Goal: Download file/media

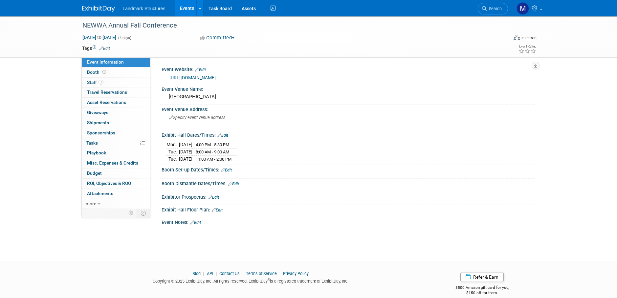
click at [186, 9] on link "Events" at bounding box center [187, 8] width 24 height 16
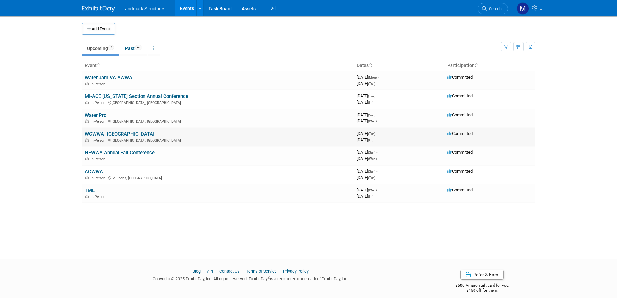
click at [109, 132] on link "WCWWA- [GEOGRAPHIC_DATA]" at bounding box center [120, 134] width 70 height 6
click at [0, 0] on div at bounding box center [0, 0] width 0 height 0
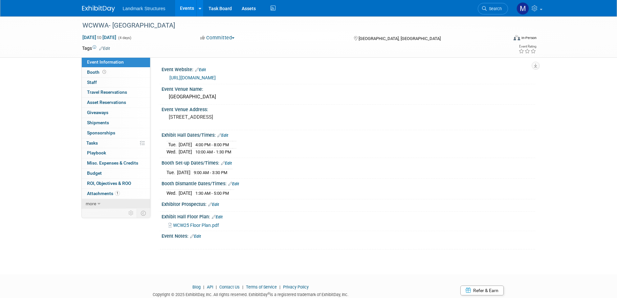
click at [107, 201] on link "more" at bounding box center [116, 204] width 68 height 10
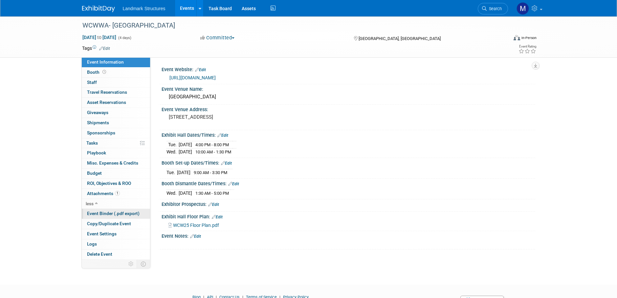
click at [105, 215] on span "Event Binder (.pdf export)" at bounding box center [113, 213] width 53 height 5
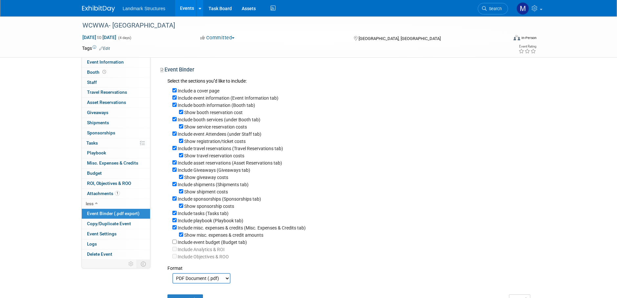
click at [185, 238] on label "Show misc. expenses & credit amounts" at bounding box center [223, 235] width 79 height 5
click at [183, 237] on input "Show misc. expenses & credit amounts" at bounding box center [181, 235] width 4 height 4
checkbox input "false"
click at [174, 230] on input "Include misc. expenses & credits (Misc. Expenses & Credits tab)" at bounding box center [174, 228] width 4 height 4
checkbox input "false"
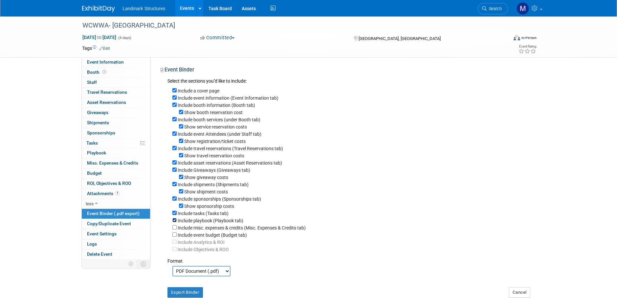
click at [174, 223] on input "Include playbook (Playbook tab)" at bounding box center [174, 220] width 4 height 4
checkbox input "false"
click at [174, 215] on input "Include tasks (Tasks tab)" at bounding box center [174, 213] width 4 height 4
checkbox input "false"
click at [182, 208] on input "Show sponsorship costs" at bounding box center [181, 206] width 4 height 4
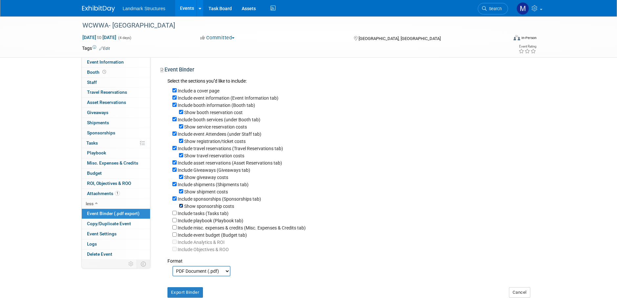
checkbox input "false"
click at [174, 201] on input "Include sponsorships (Sponsorships tab)" at bounding box center [174, 199] width 4 height 4
checkbox input "false"
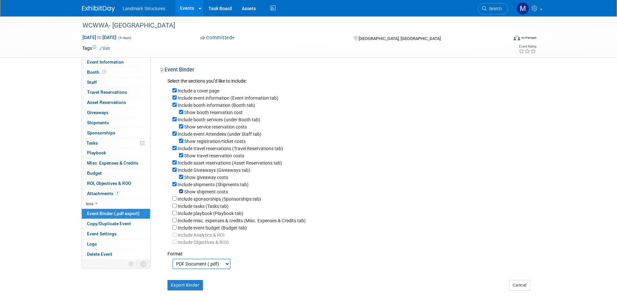
click at [182, 194] on input "Show shipment costs" at bounding box center [181, 191] width 4 height 4
checkbox input "false"
click at [175, 187] on input "Include shipments (Shipments tab)" at bounding box center [174, 184] width 4 height 4
checkbox input "false"
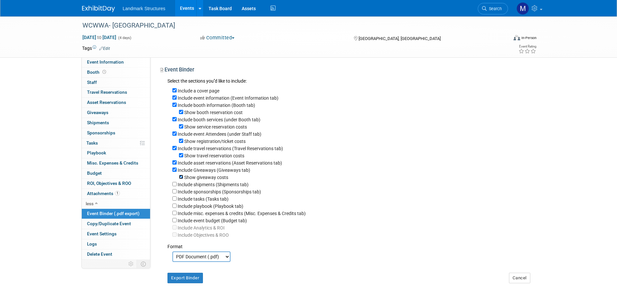
click at [181, 179] on input "Show giveaway costs" at bounding box center [181, 177] width 4 height 4
checkbox input "false"
click at [176, 172] on input "Include Giveaways (Giveaways tab)" at bounding box center [174, 170] width 4 height 4
checkbox input "false"
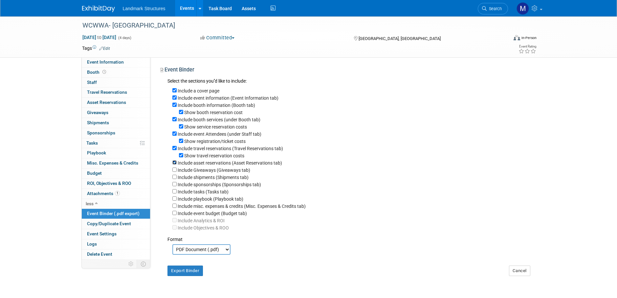
click at [175, 165] on input "Include asset reservations (Asset Reservations tab)" at bounding box center [174, 163] width 4 height 4
checkbox input "false"
click at [181, 157] on input "Show travel reservation costs" at bounding box center [181, 155] width 4 height 4
checkbox input "false"
click at [175, 150] on input "Include travel reservations (Travel Reservations tab)" at bounding box center [174, 148] width 4 height 4
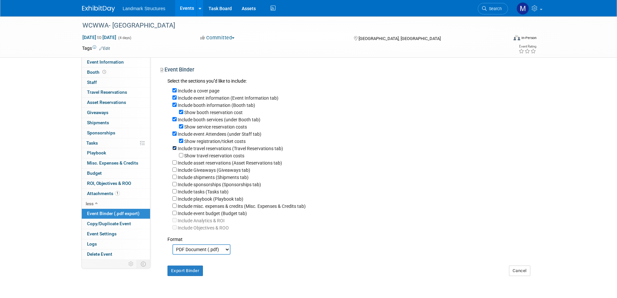
checkbox input "false"
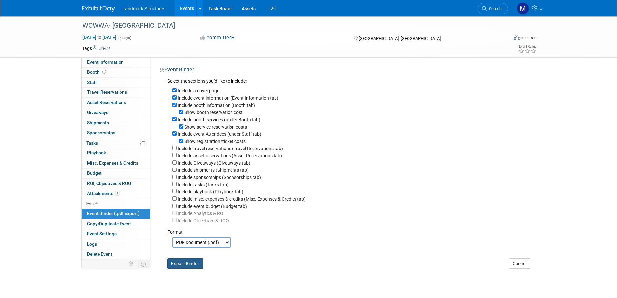
click at [185, 268] on button "Export Binder" at bounding box center [185, 264] width 36 height 11
